Goal: Information Seeking & Learning: Learn about a topic

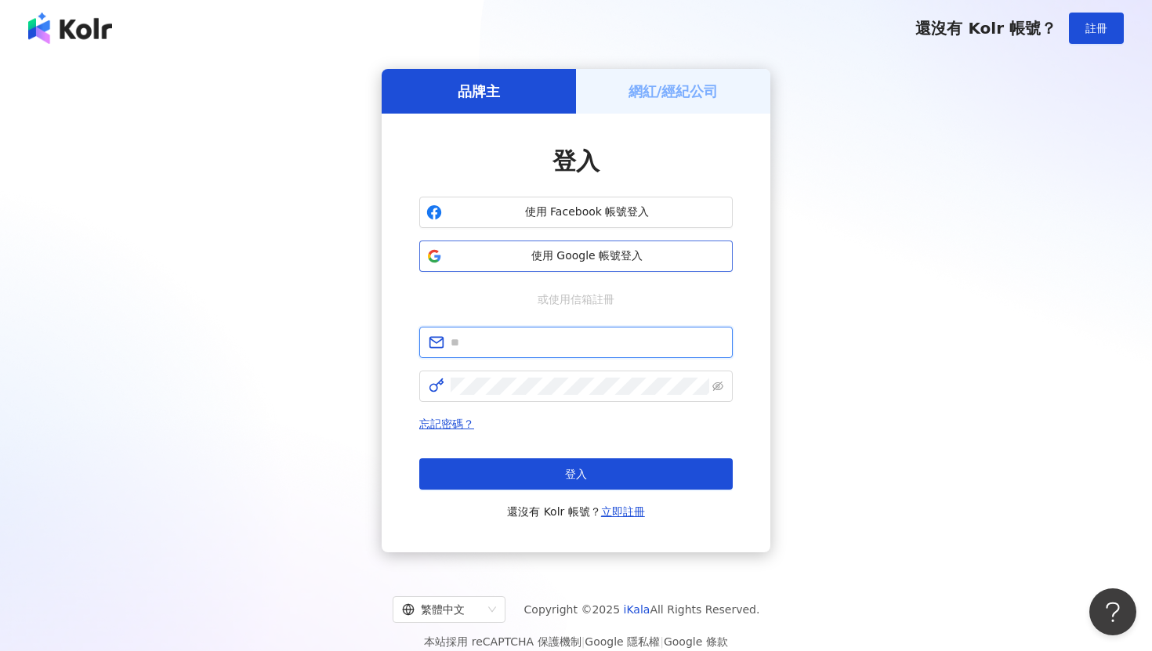
type input "**********"
click at [623, 261] on span "使用 Google 帳號登入" at bounding box center [587, 257] width 278 height 16
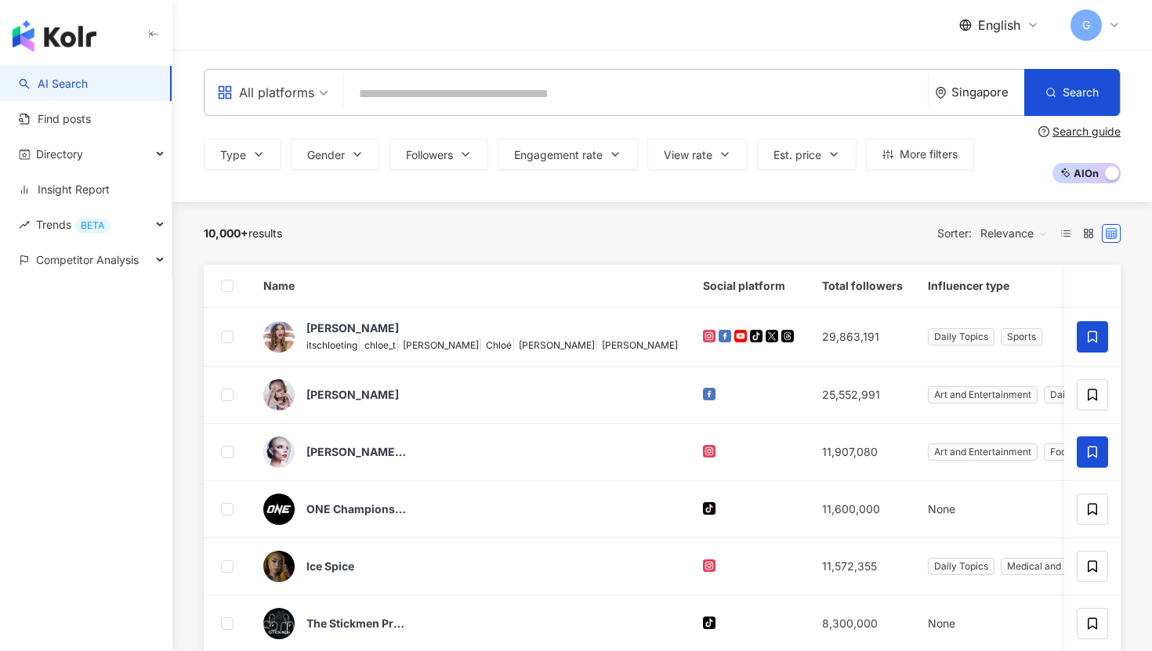
click at [66, 91] on link "AI Search" at bounding box center [53, 84] width 69 height 16
click at [112, 253] on span "Competitor Analysis" at bounding box center [87, 259] width 103 height 35
click at [74, 92] on link "AI Search" at bounding box center [53, 84] width 69 height 16
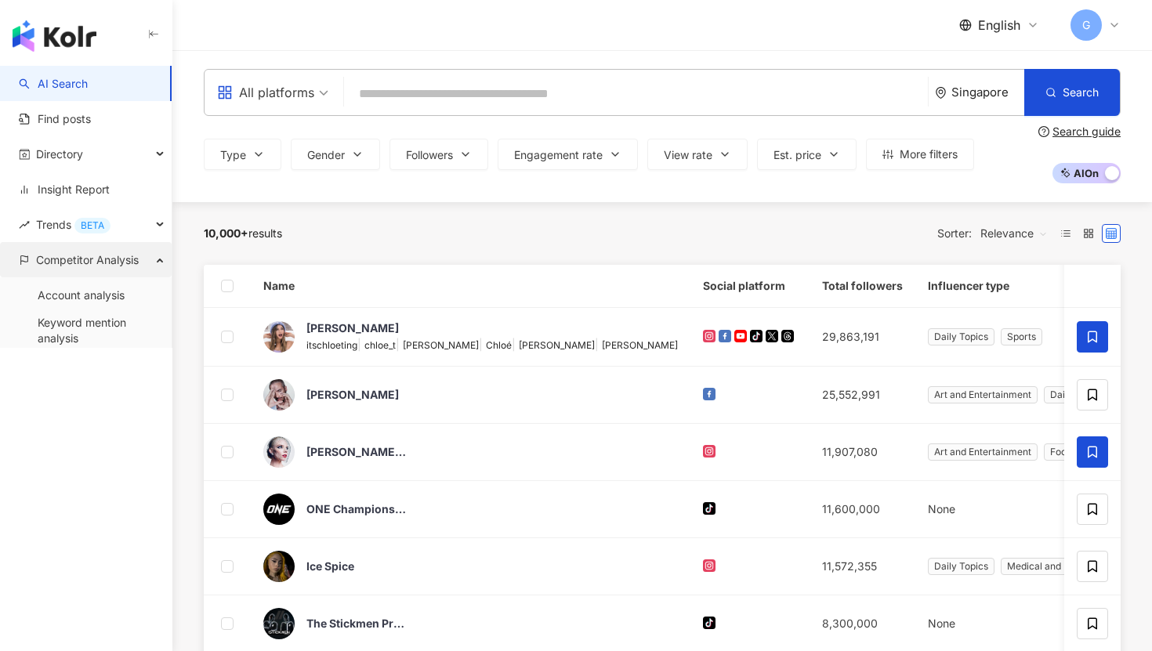
click at [93, 260] on span "Competitor Analysis" at bounding box center [87, 259] width 103 height 35
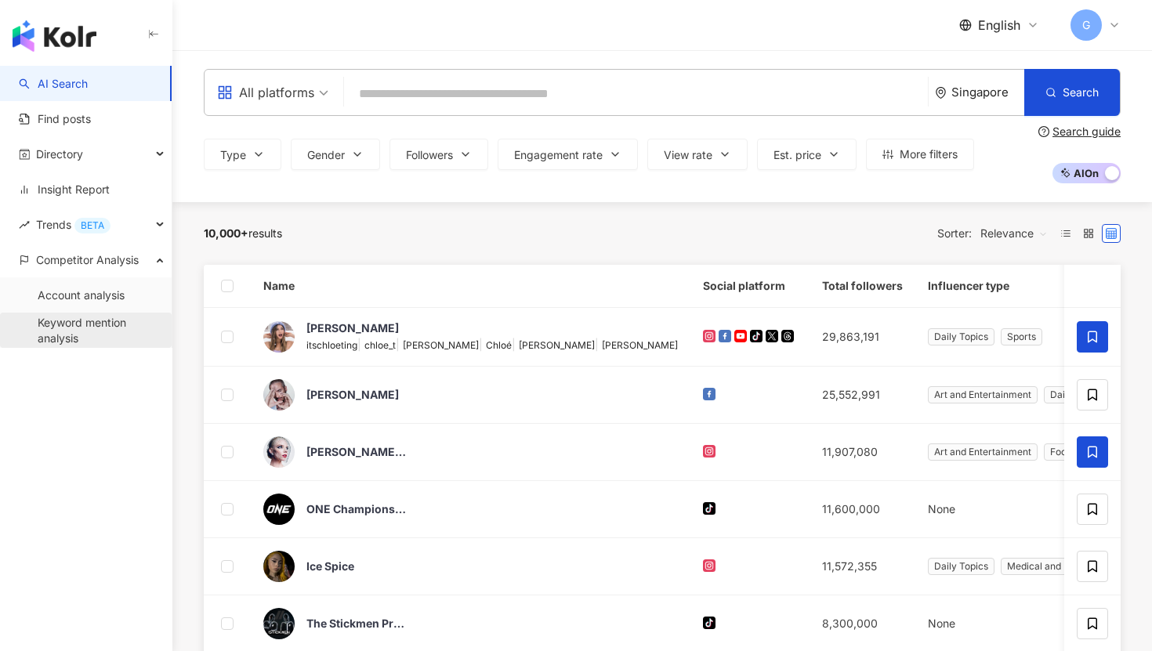
click at [79, 319] on link "Keyword mention analysis" at bounding box center [99, 330] width 122 height 31
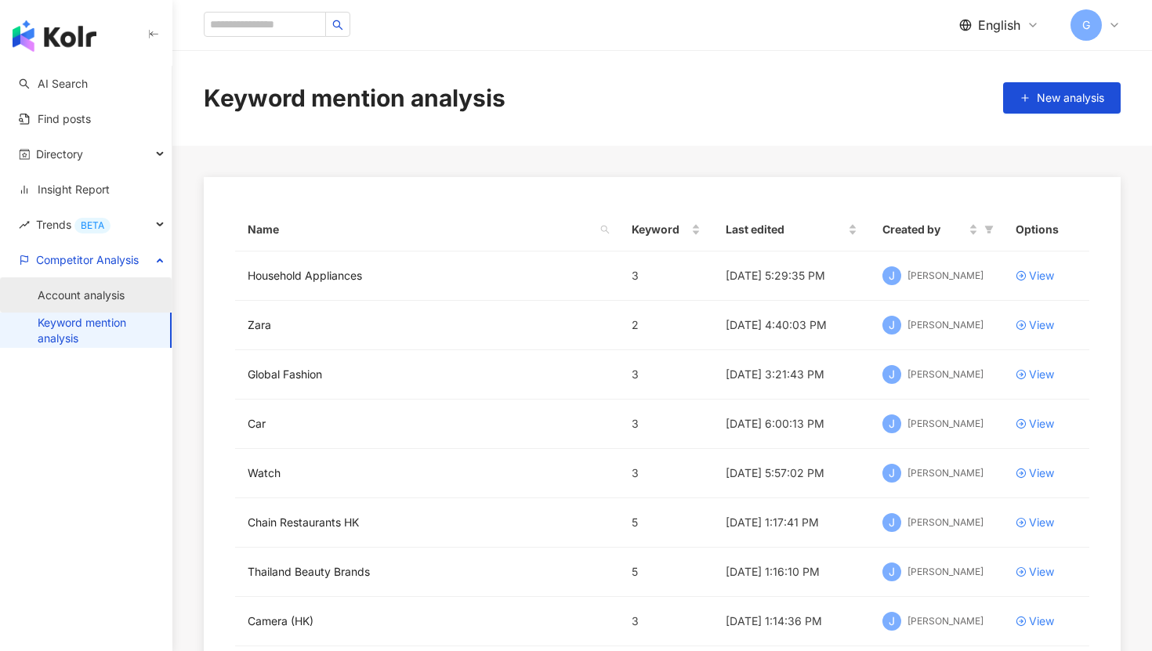
click at [116, 300] on link "Account analysis" at bounding box center [81, 296] width 87 height 16
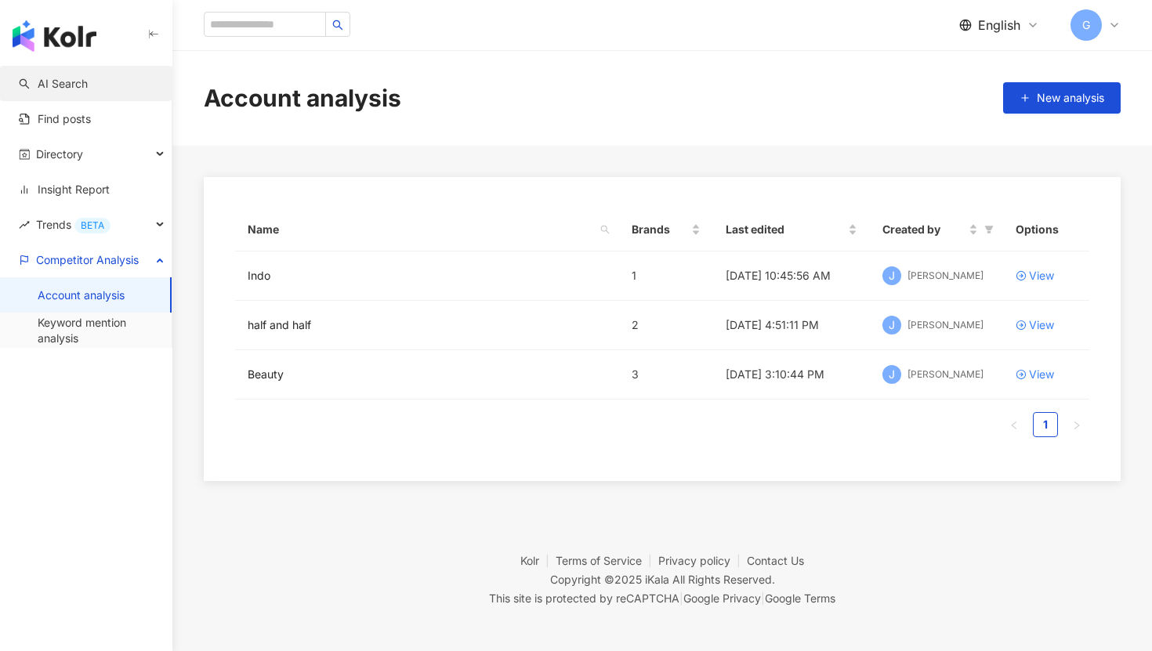
click at [63, 85] on link "AI Search" at bounding box center [53, 84] width 69 height 16
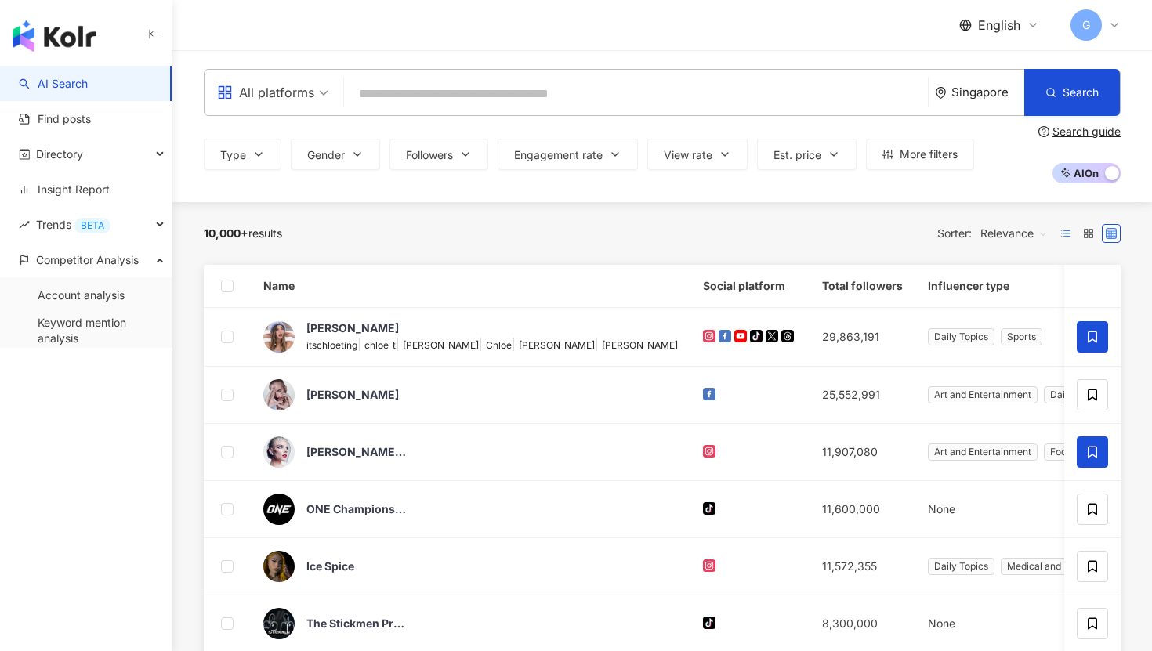
click at [1071, 238] on icon at bounding box center [1066, 233] width 11 height 11
